Goal: Information Seeking & Learning: Learn about a topic

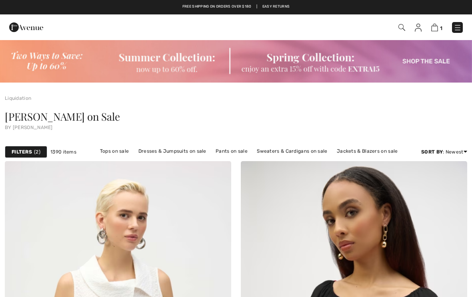
click at [417, 27] on img at bounding box center [418, 28] width 7 height 8
click at [419, 27] on img at bounding box center [418, 28] width 7 height 8
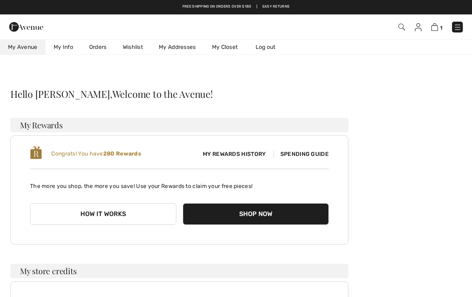
click at [135, 49] on link "Wishlist" at bounding box center [133, 47] width 36 height 15
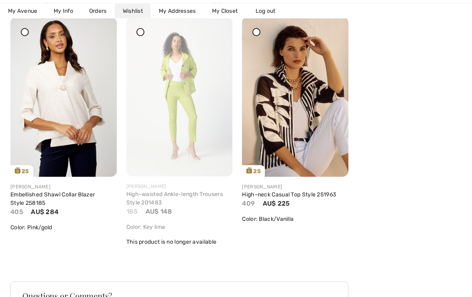
scroll to position [2292, 0]
click at [64, 125] on img at bounding box center [63, 95] width 106 height 159
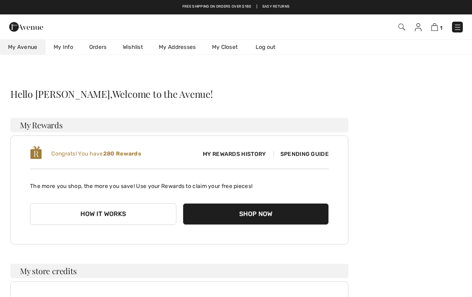
click at [134, 45] on link "Wishlist" at bounding box center [133, 47] width 36 height 15
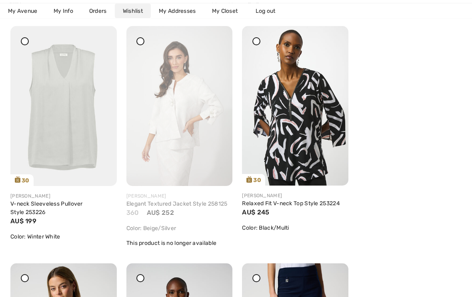
scroll to position [1098, 0]
click at [182, 133] on img at bounding box center [179, 105] width 106 height 159
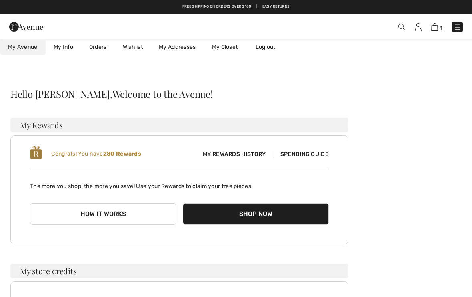
click at [132, 41] on link "Wishlist" at bounding box center [133, 47] width 36 height 15
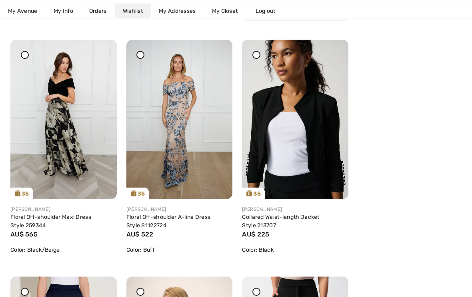
scroll to position [121, 0]
click at [179, 124] on img at bounding box center [179, 119] width 106 height 159
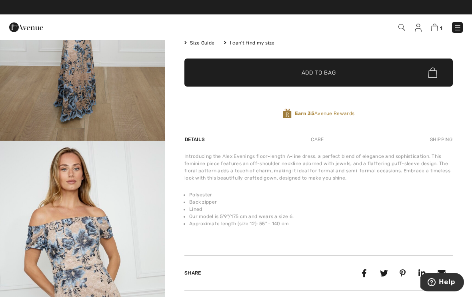
scroll to position [113, 0]
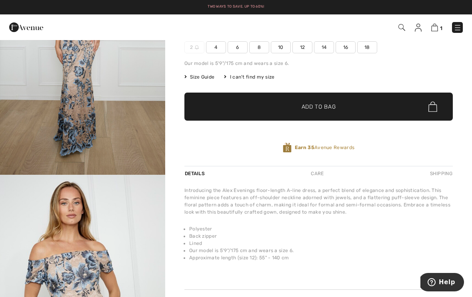
click at [110, 124] on img "1 / 5" at bounding box center [82, 50] width 165 height 248
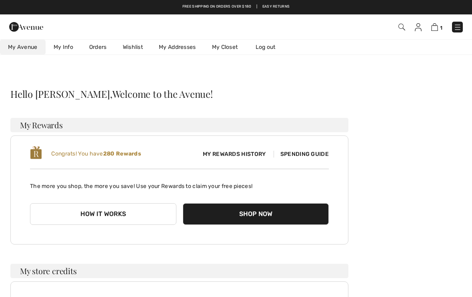
click at [133, 47] on link "Wishlist" at bounding box center [133, 47] width 36 height 15
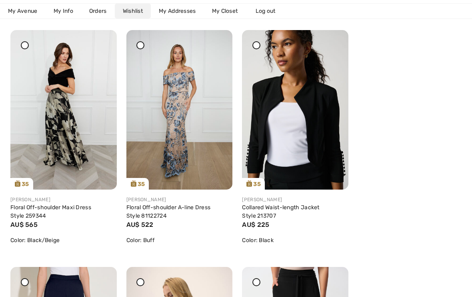
scroll to position [132, 0]
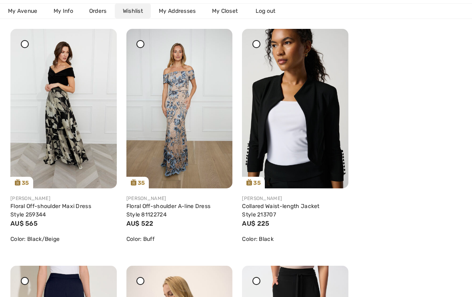
click at [54, 120] on img at bounding box center [63, 108] width 106 height 159
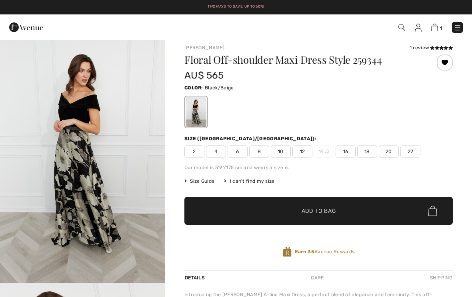
scroll to position [4, 0]
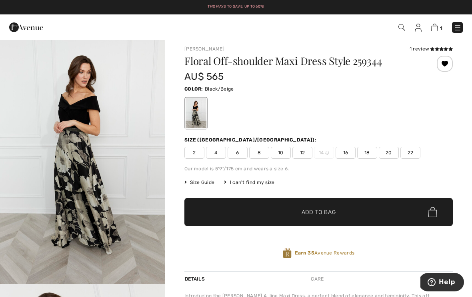
click at [418, 45] on div "1 review" at bounding box center [431, 48] width 43 height 7
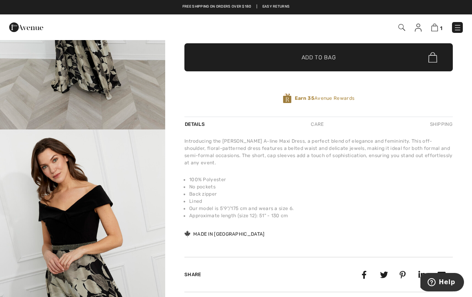
scroll to position [155, 0]
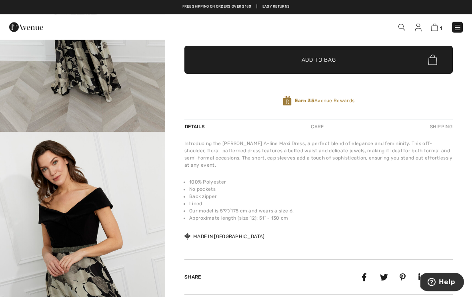
click at [397, 156] on div "Introducing the [PERSON_NAME] A-line Maxi Dress, a perfect blend of elegance an…" at bounding box center [319, 154] width 269 height 29
